Goal: Check status: Check status

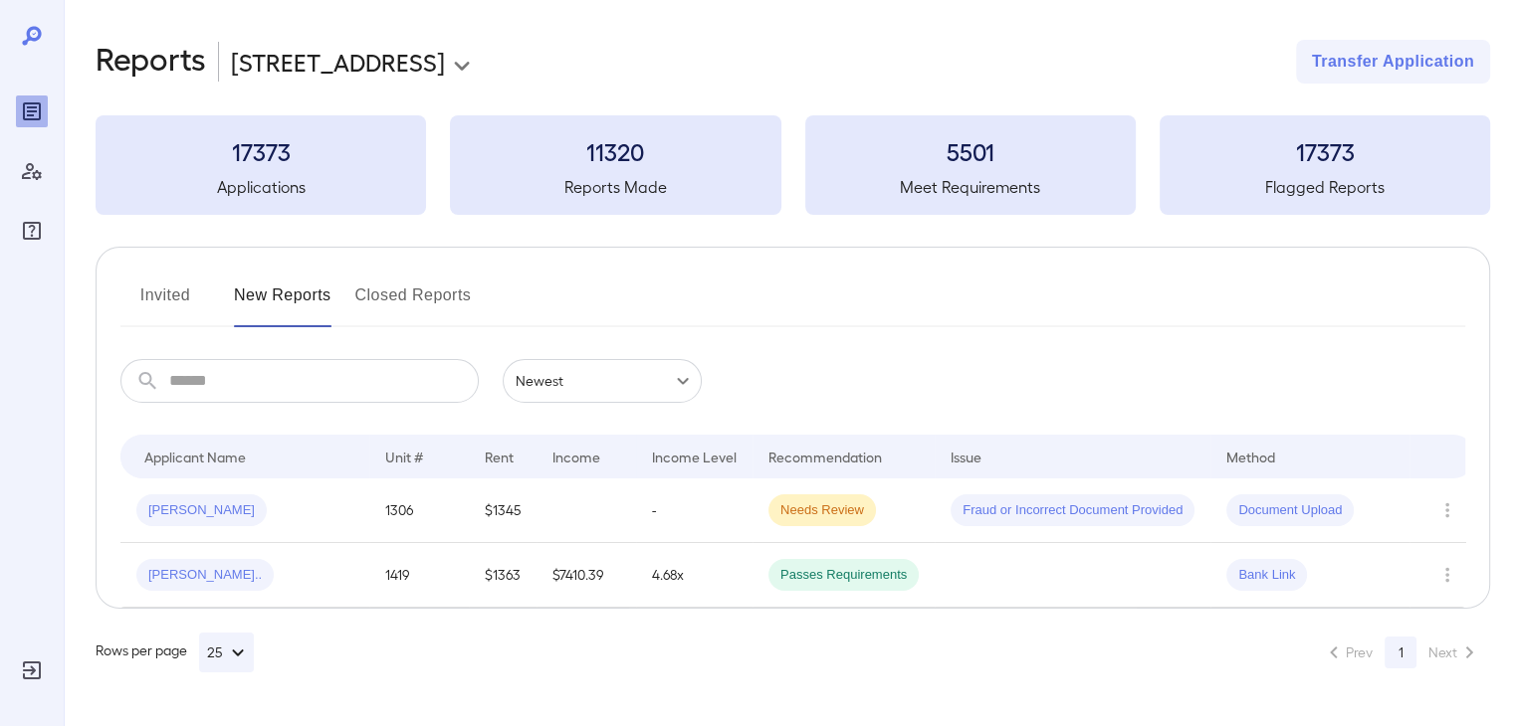
click at [1449, 511] on icon "Row Actions" at bounding box center [1447, 511] width 22 height 24
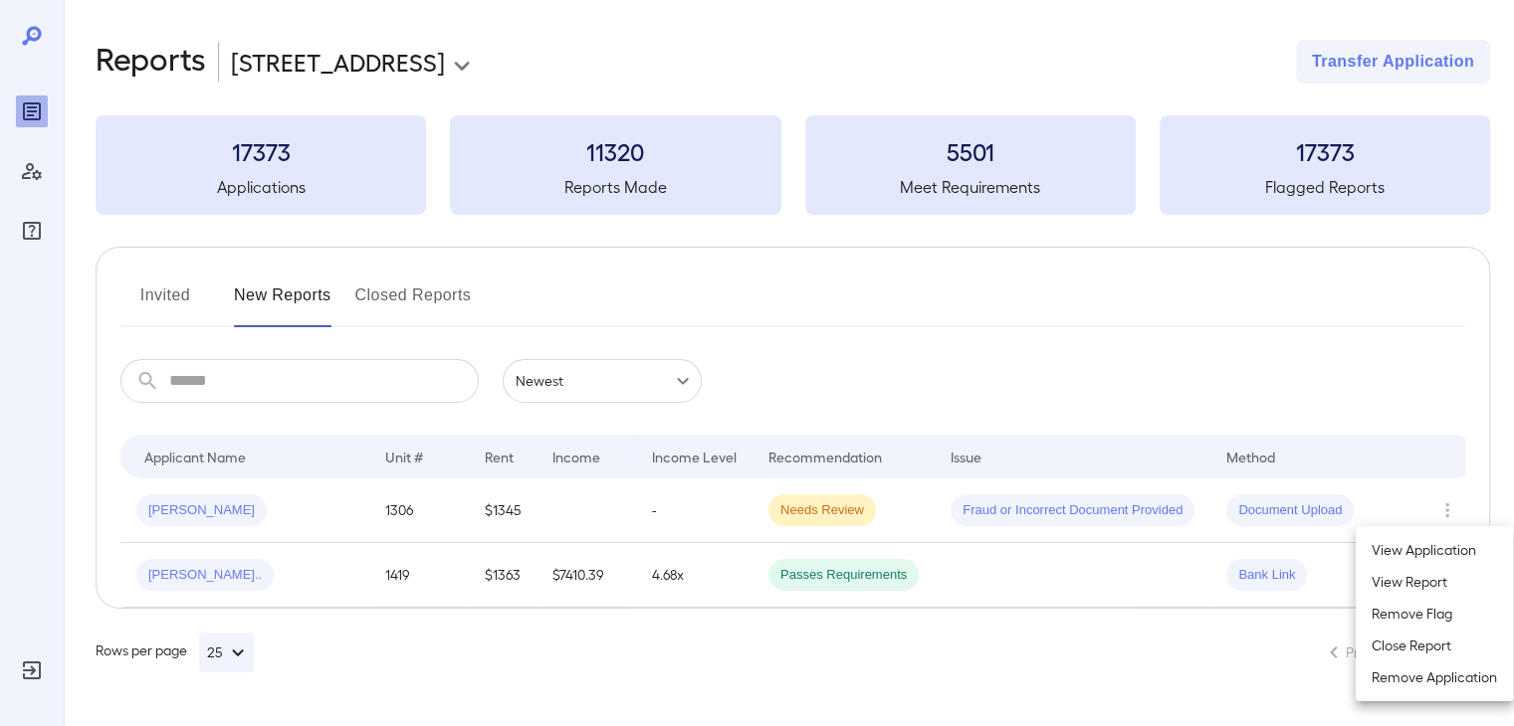
click at [1429, 555] on li "View Application" at bounding box center [1433, 550] width 157 height 32
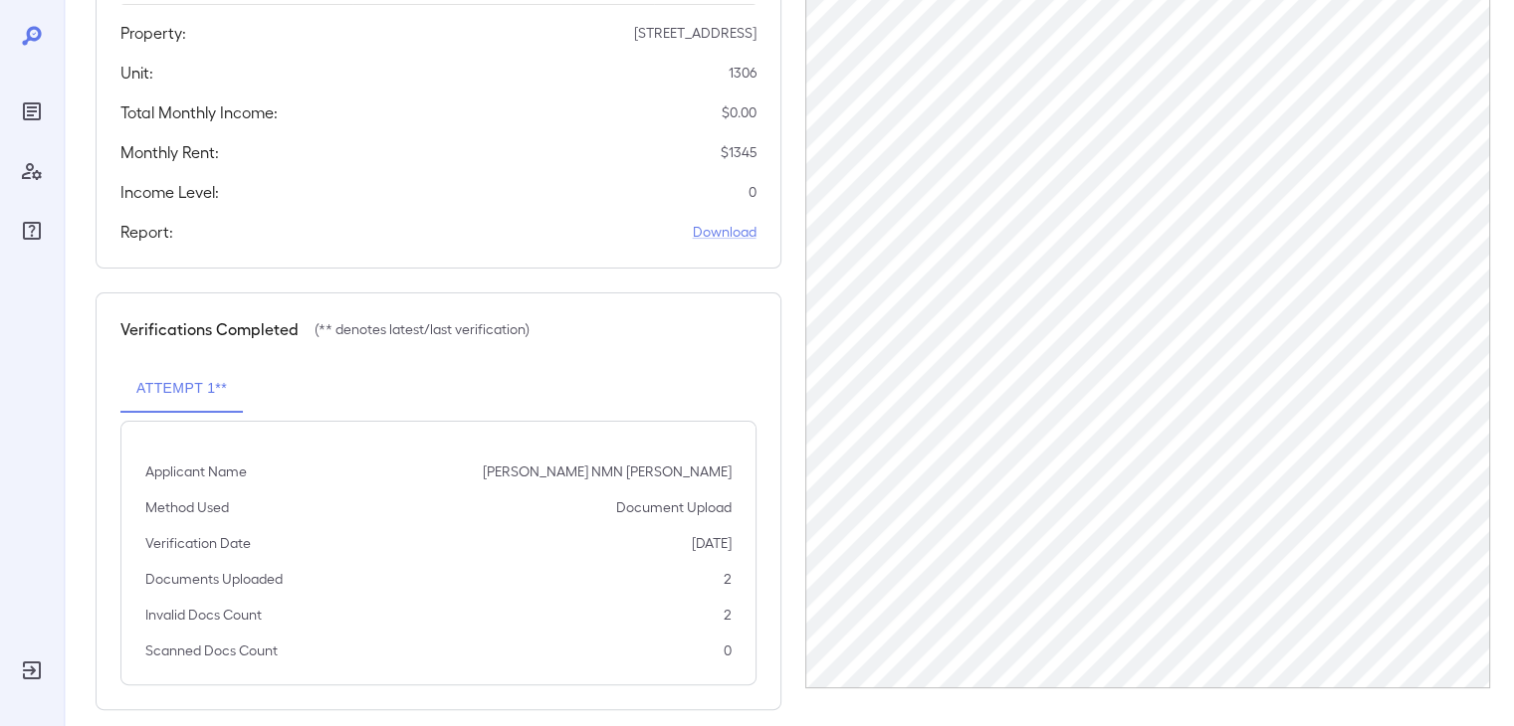
scroll to position [378, 0]
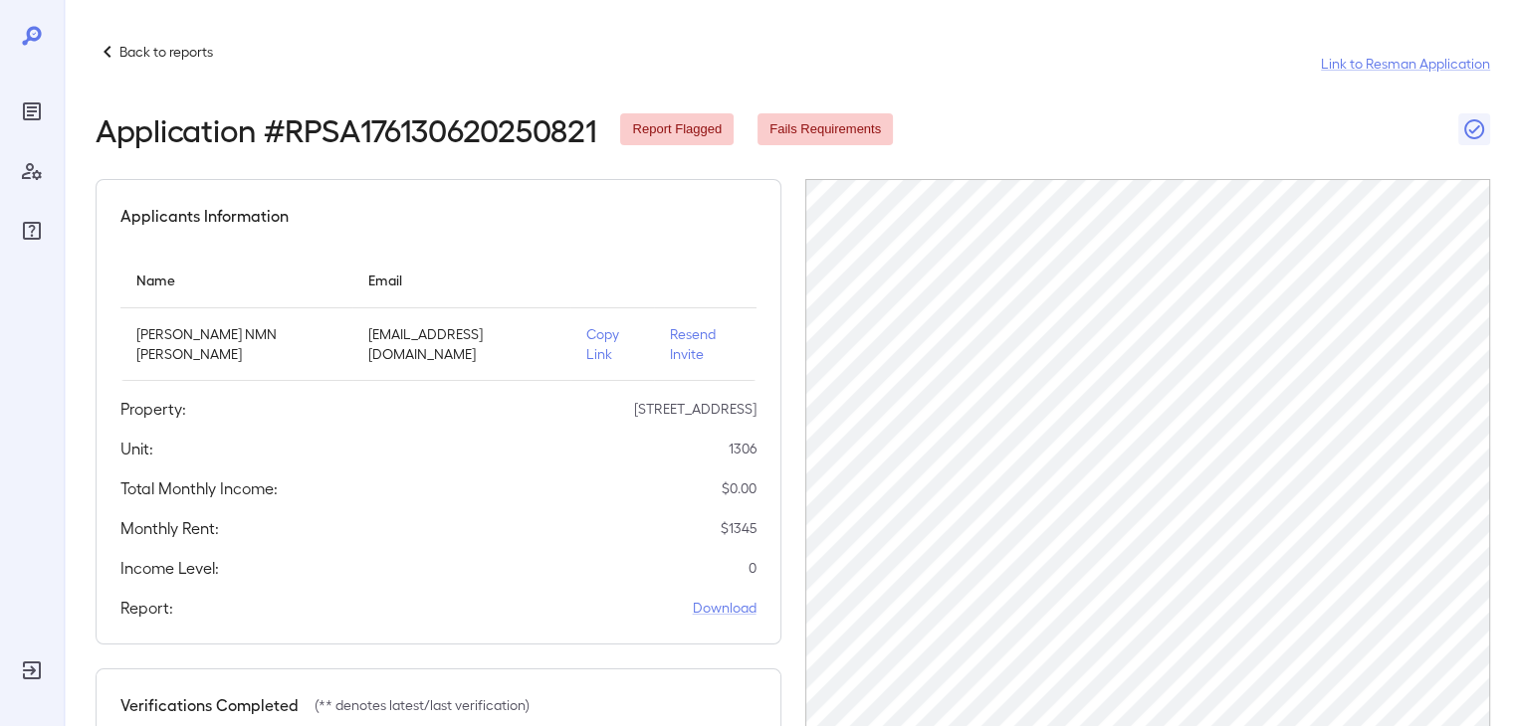
click at [145, 52] on p "Back to reports" at bounding box center [166, 52] width 94 height 20
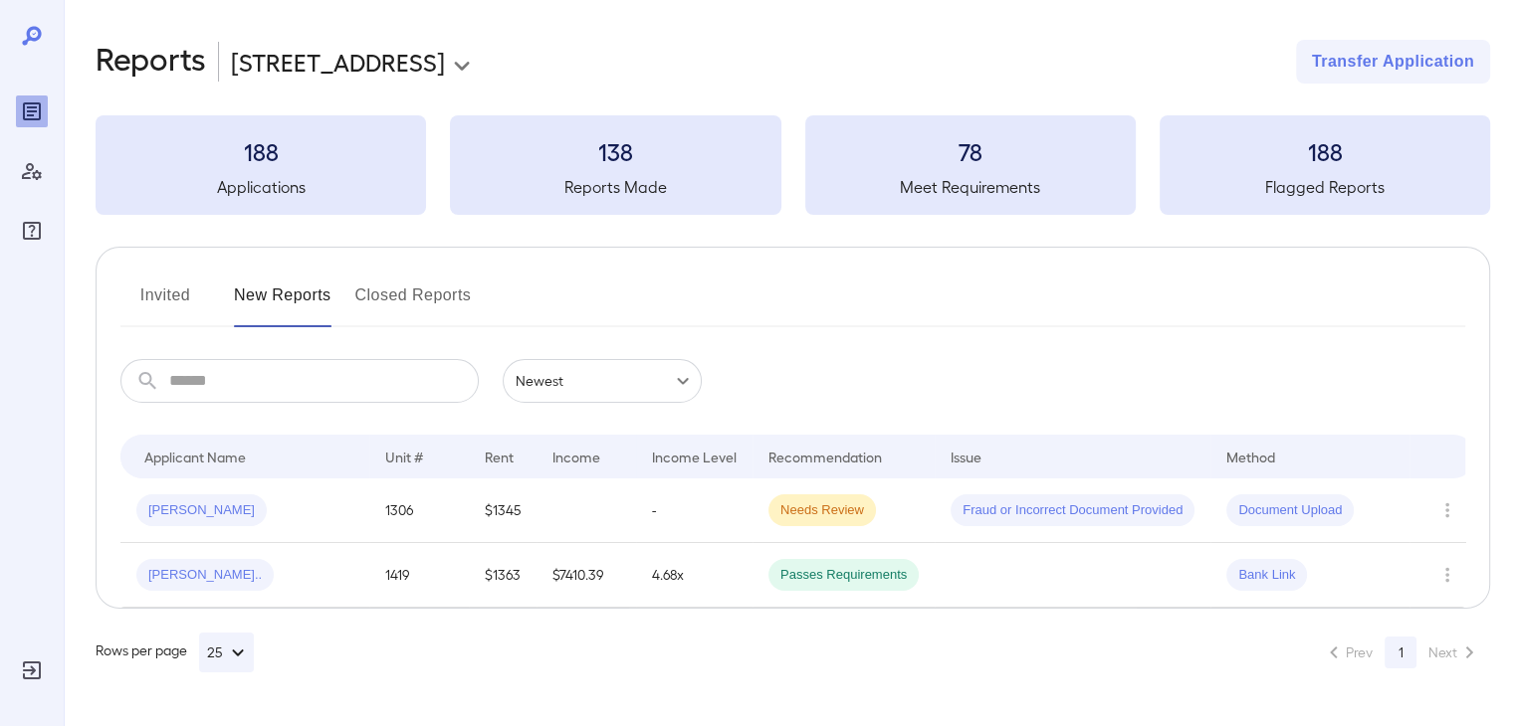
click at [1409, 510] on td at bounding box center [1442, 511] width 66 height 65
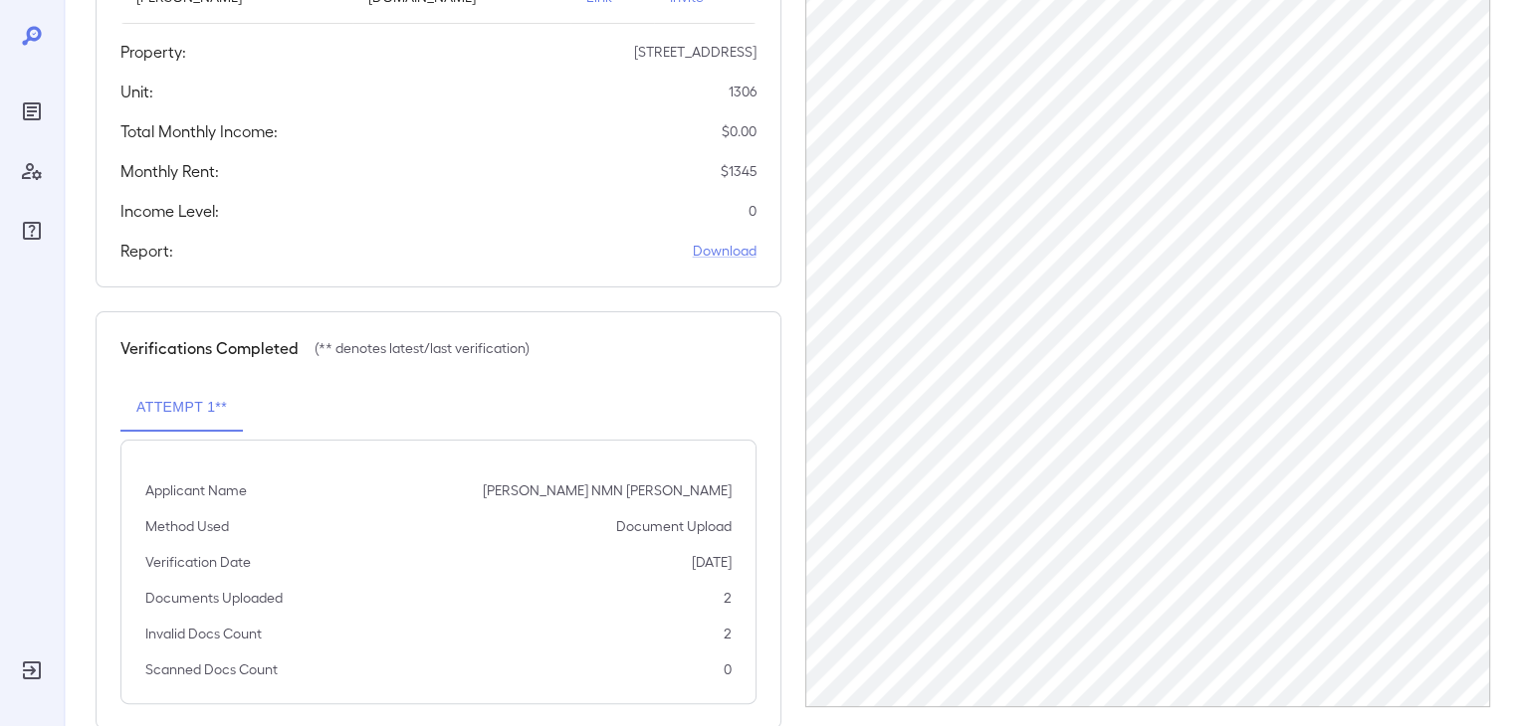
scroll to position [378, 0]
